Goal: Navigation & Orientation: Find specific page/section

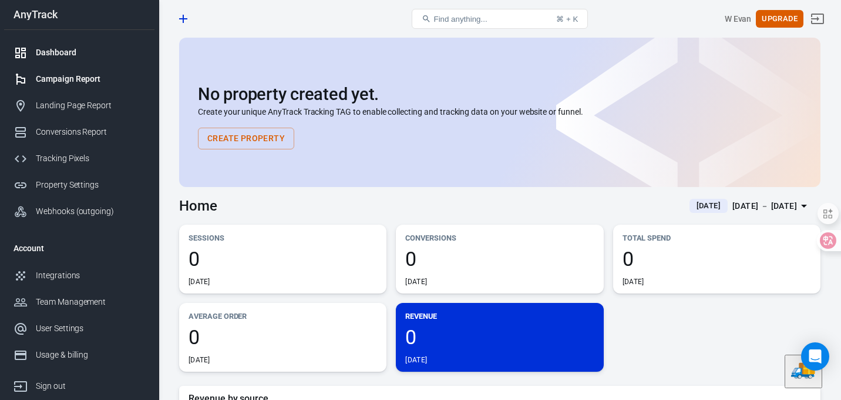
click at [36, 80] on div "Campaign Report" at bounding box center [90, 79] width 109 height 12
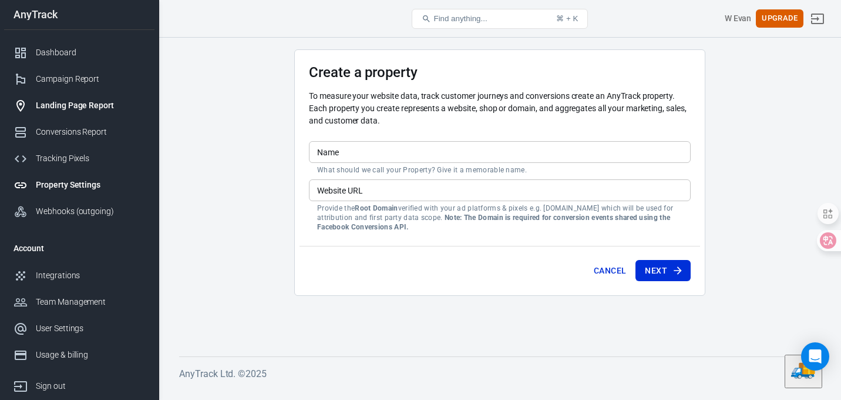
click at [89, 103] on div "Landing Page Report" at bounding box center [90, 105] width 109 height 12
click at [64, 129] on div "Conversions Report" at bounding box center [90, 132] width 109 height 12
